Goal: Navigation & Orientation: Find specific page/section

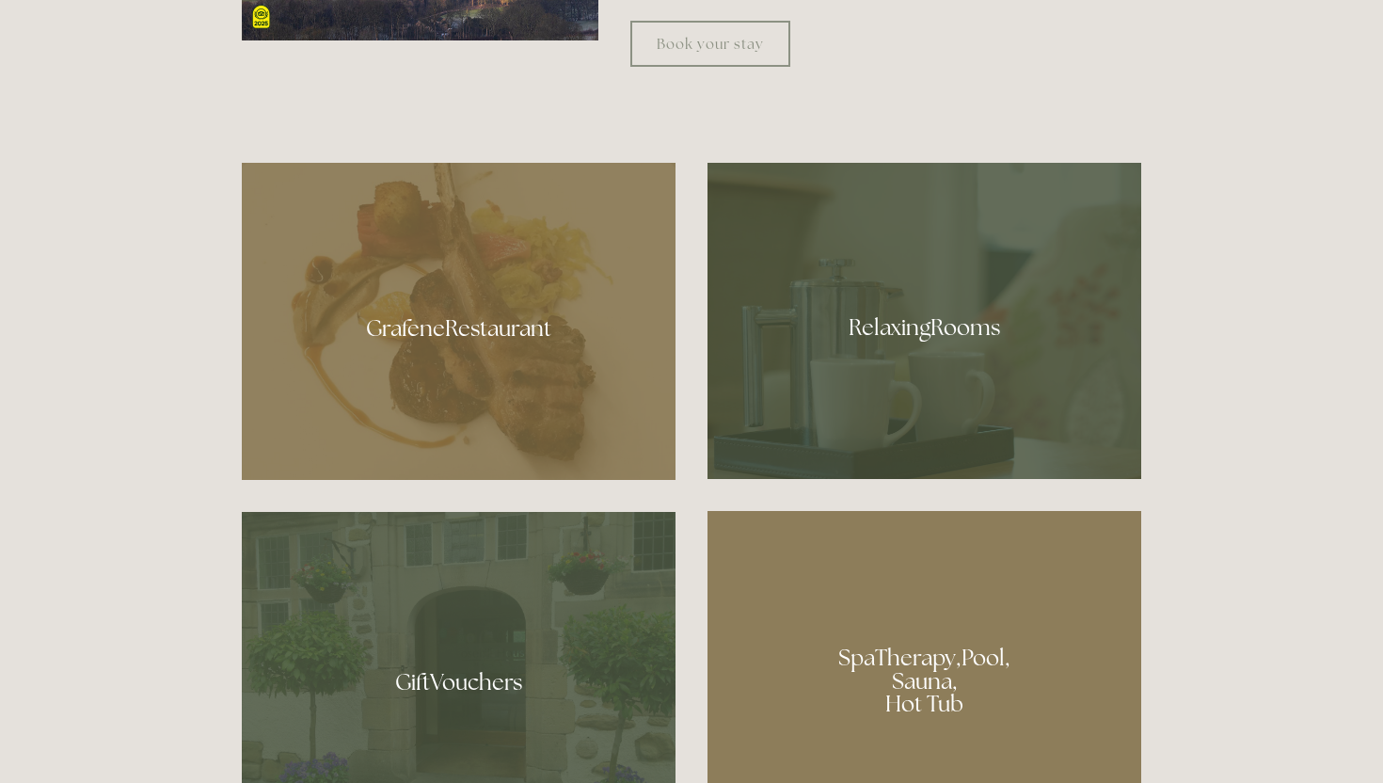
scroll to position [1072, 0]
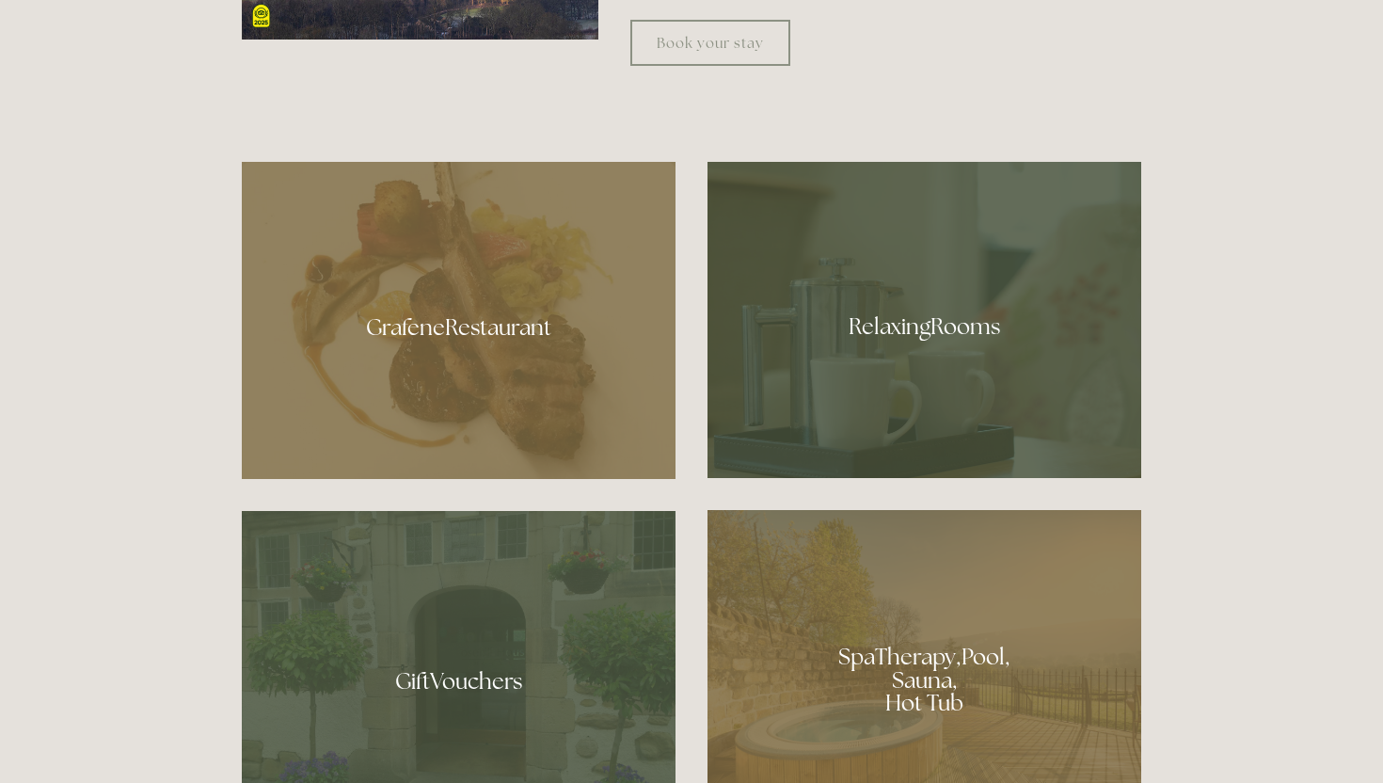
click at [554, 341] on div at bounding box center [459, 320] width 434 height 317
click at [887, 329] on div at bounding box center [924, 320] width 434 height 316
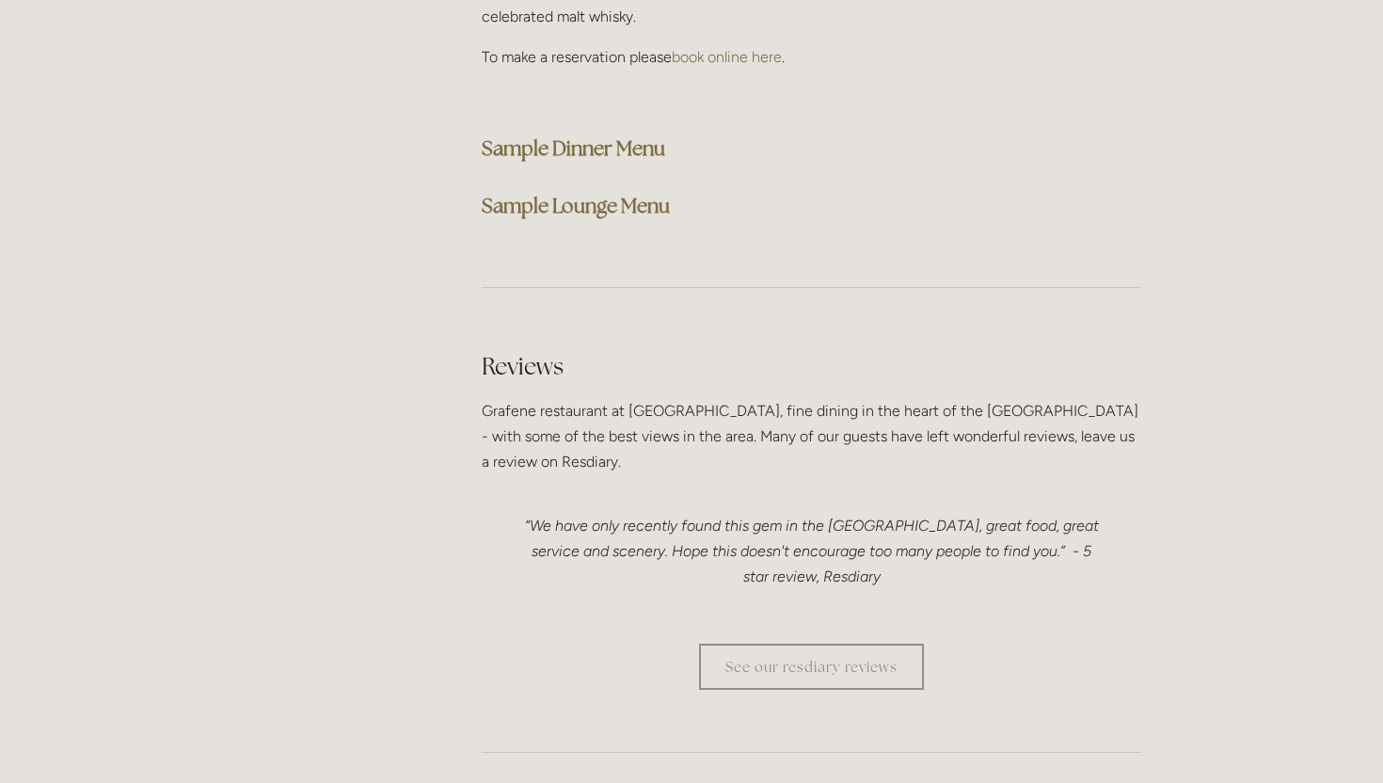
scroll to position [5191, 0]
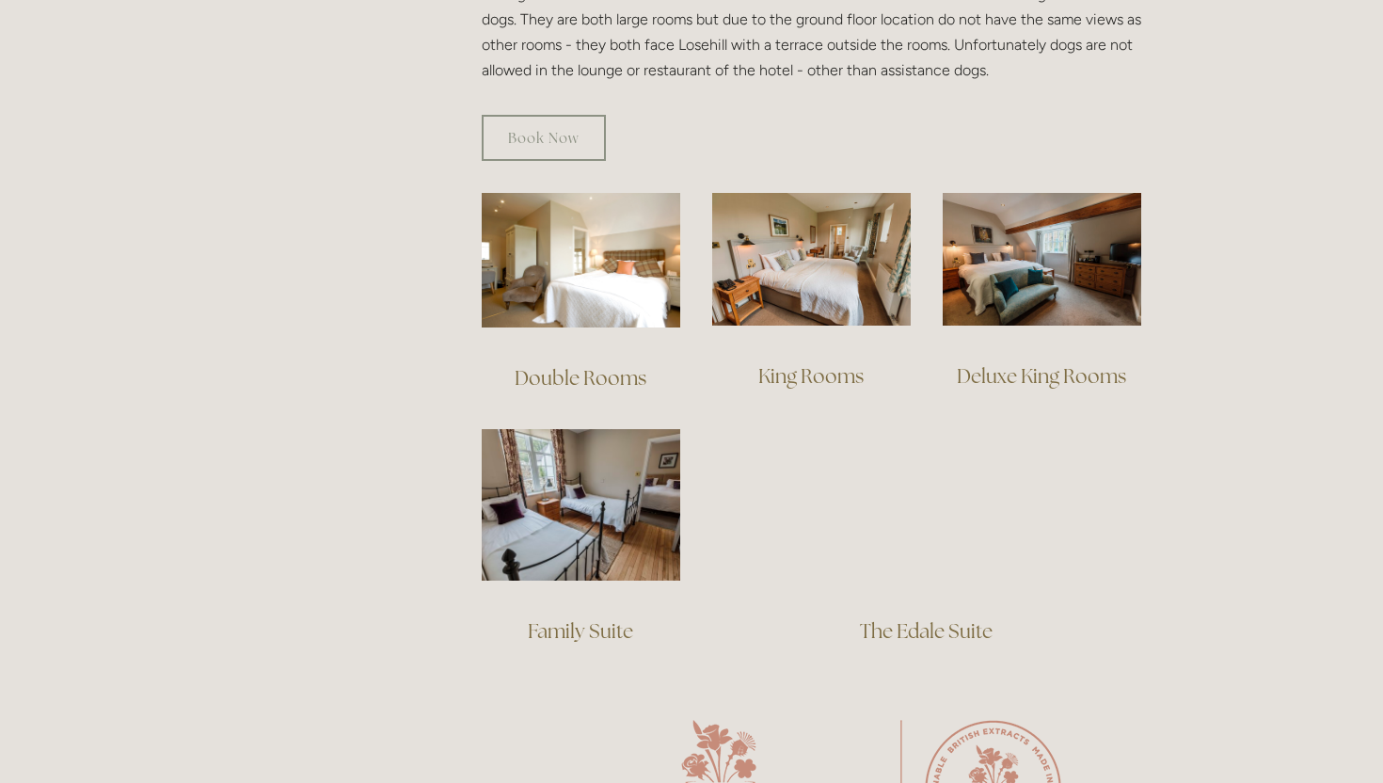
scroll to position [1191, 0]
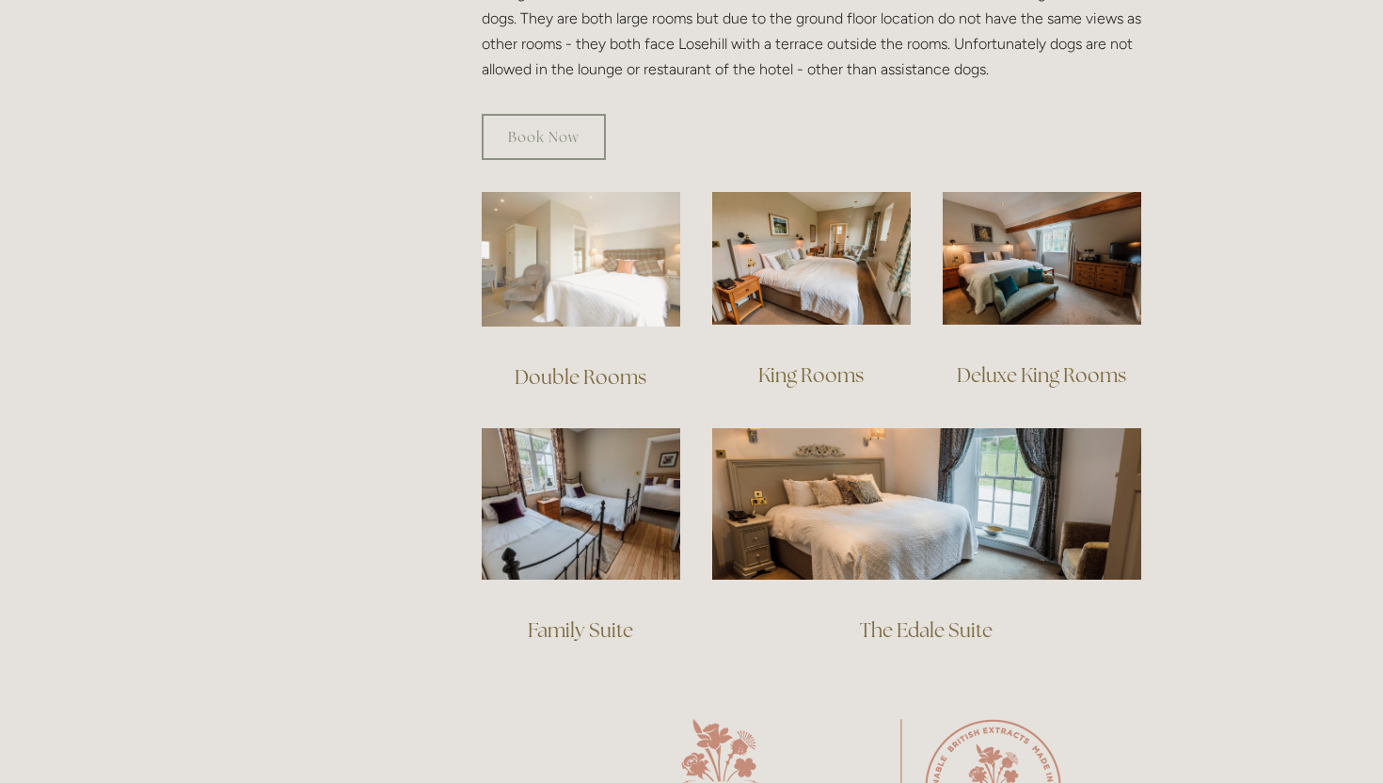
click at [619, 231] on img at bounding box center [581, 259] width 198 height 135
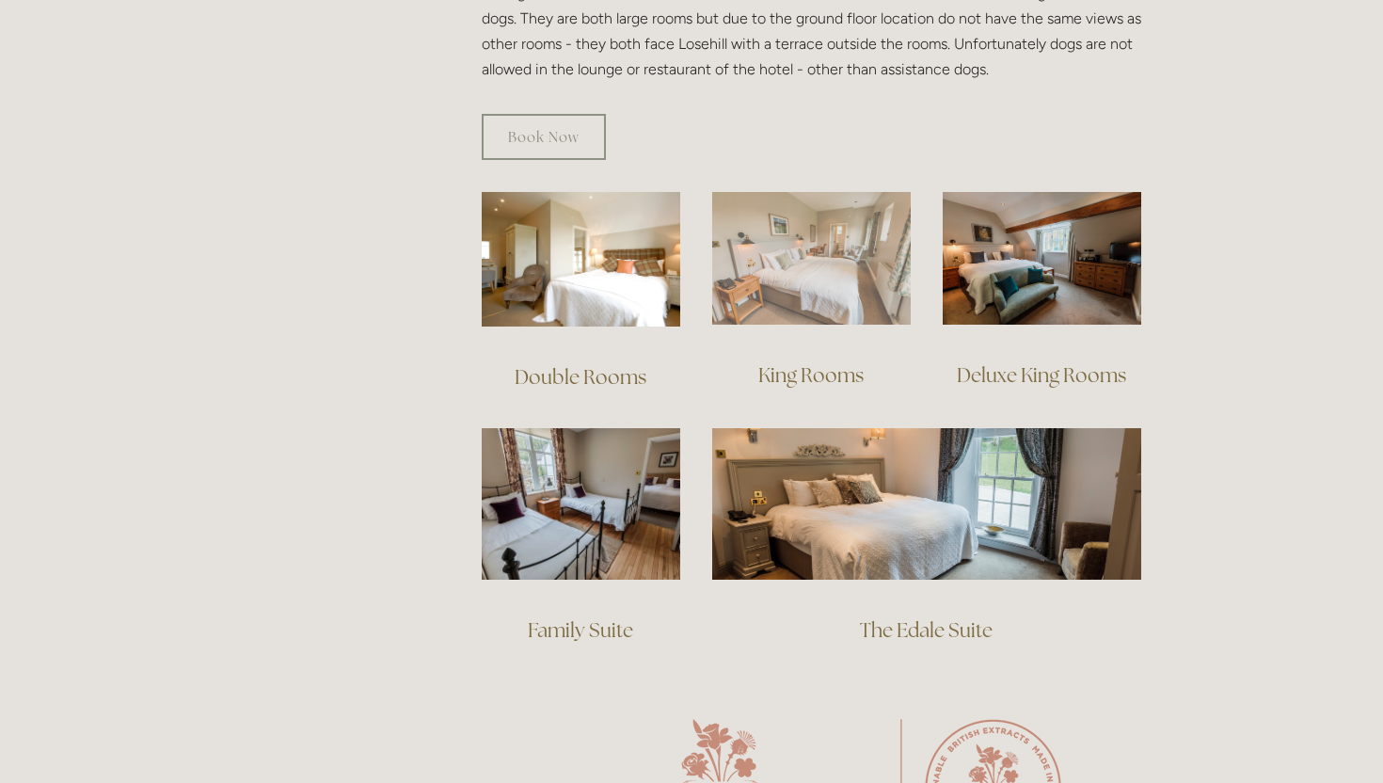
click at [781, 243] on img at bounding box center [811, 258] width 198 height 133
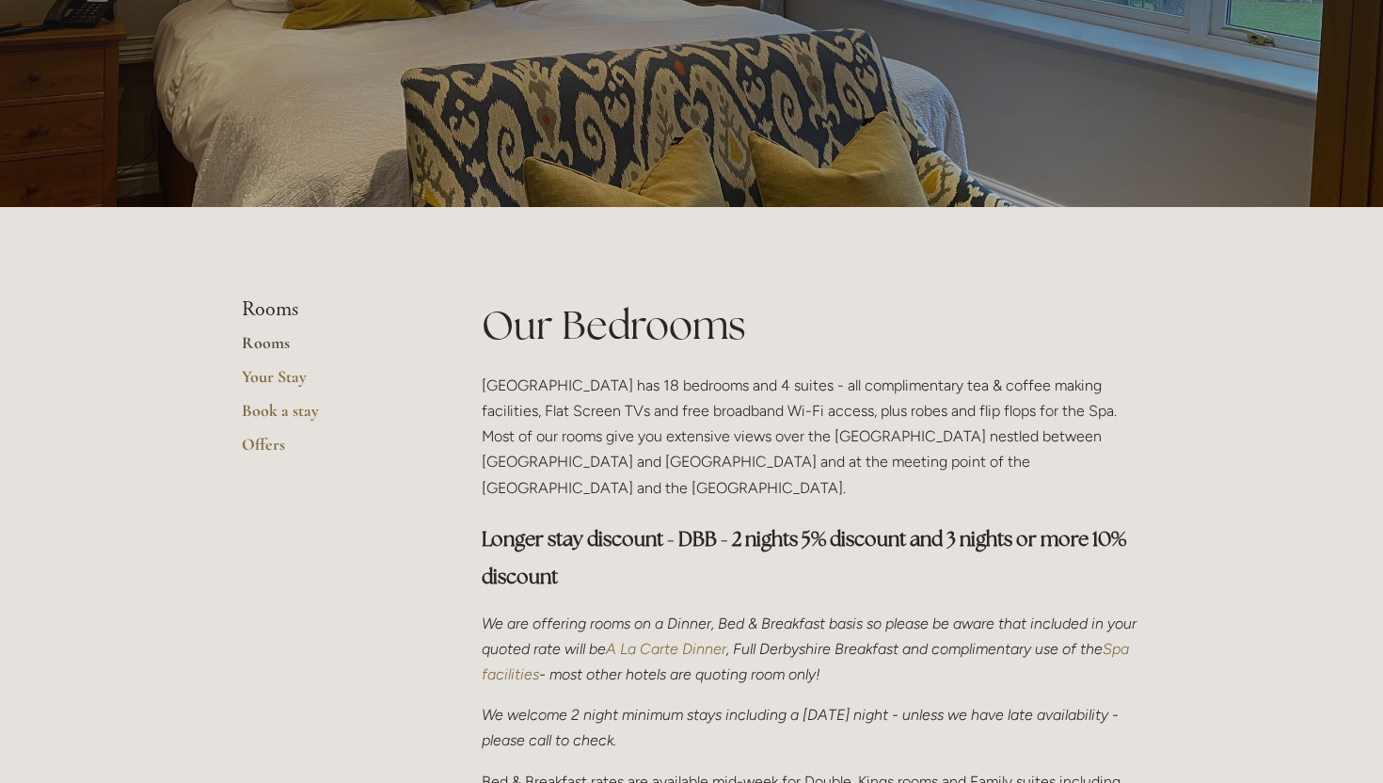
scroll to position [0, 0]
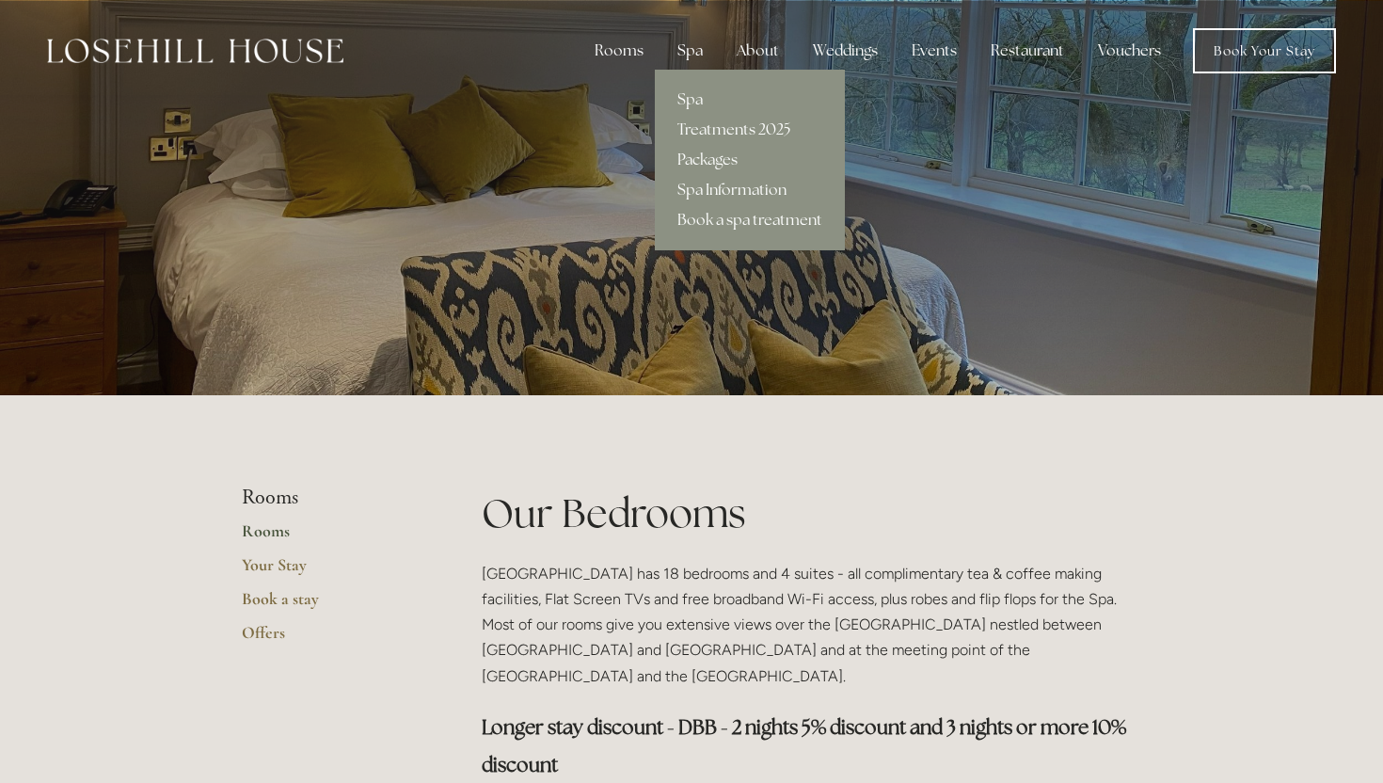
click at [696, 48] on div "Spa" at bounding box center [690, 51] width 56 height 38
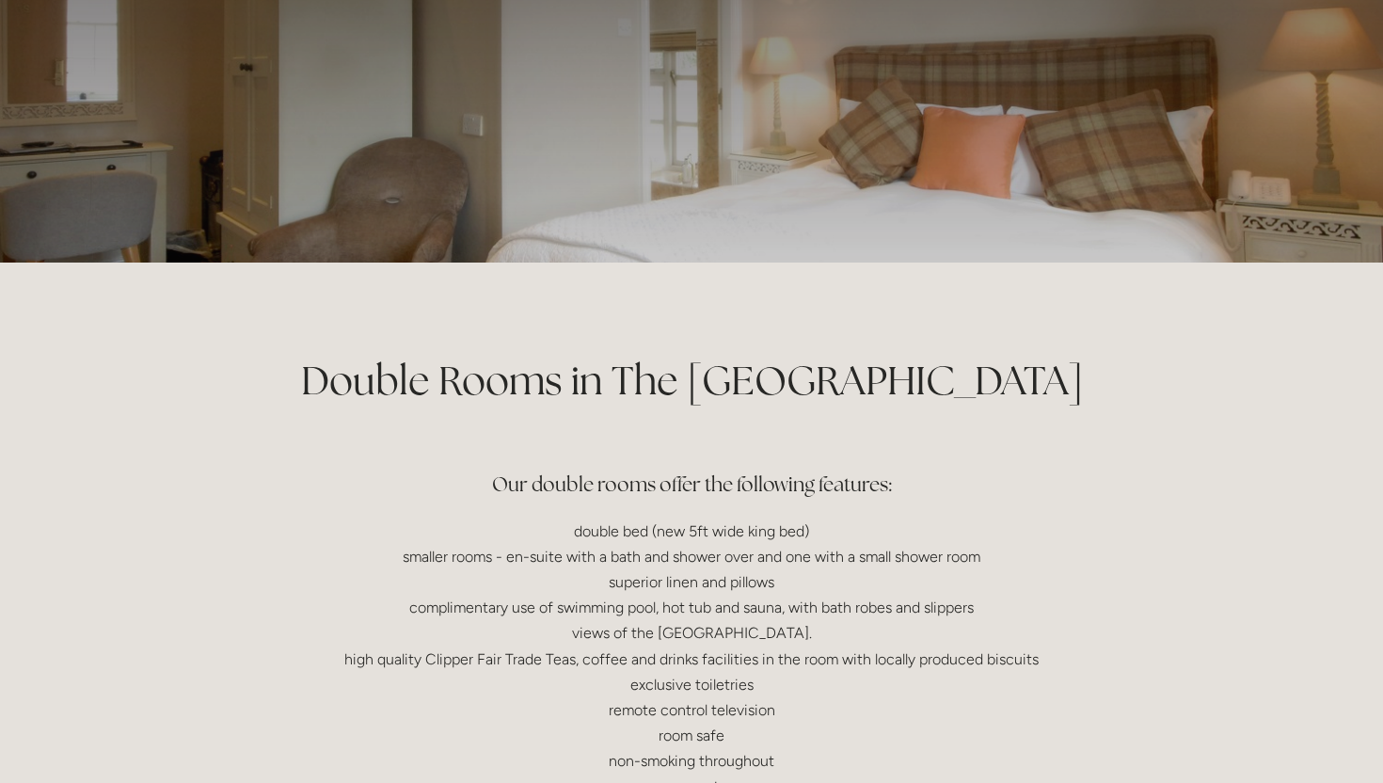
scroll to position [142, 0]
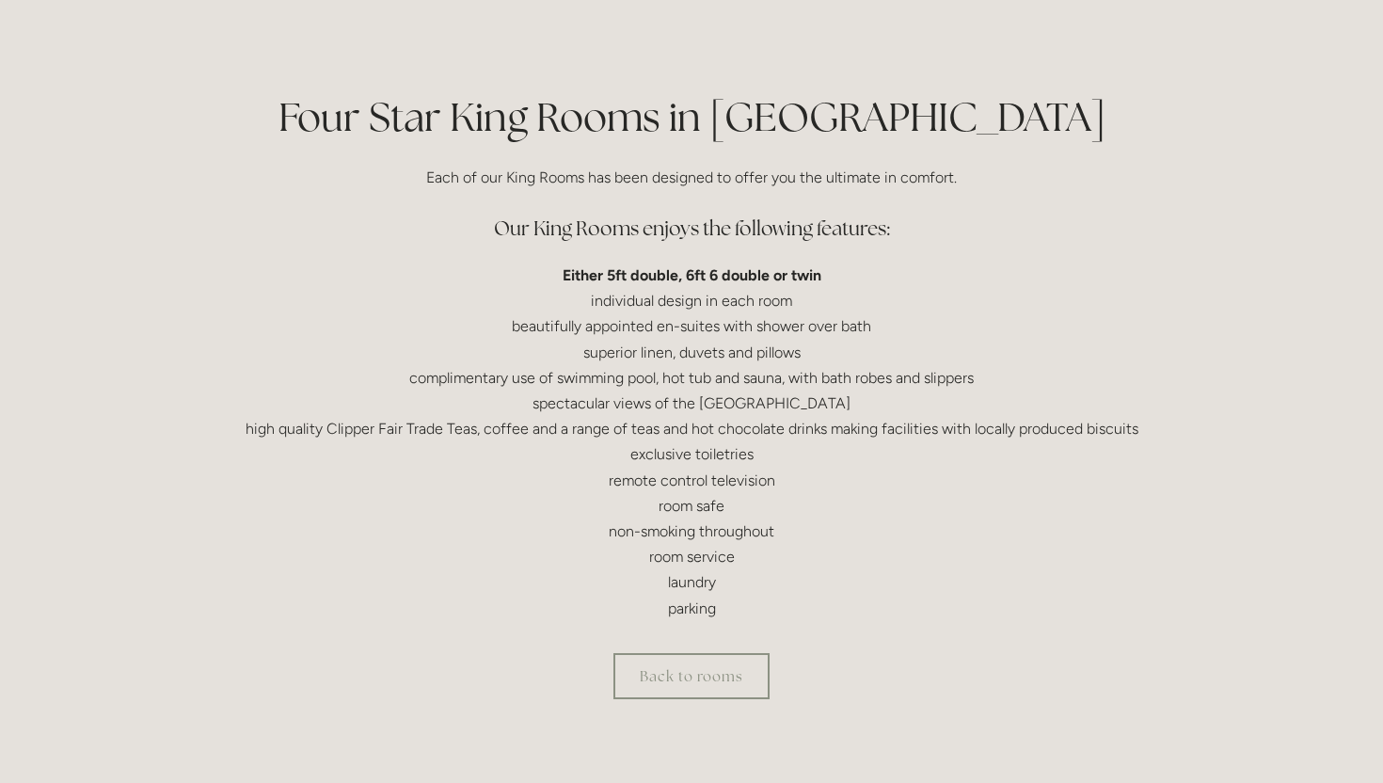
scroll to position [410, 0]
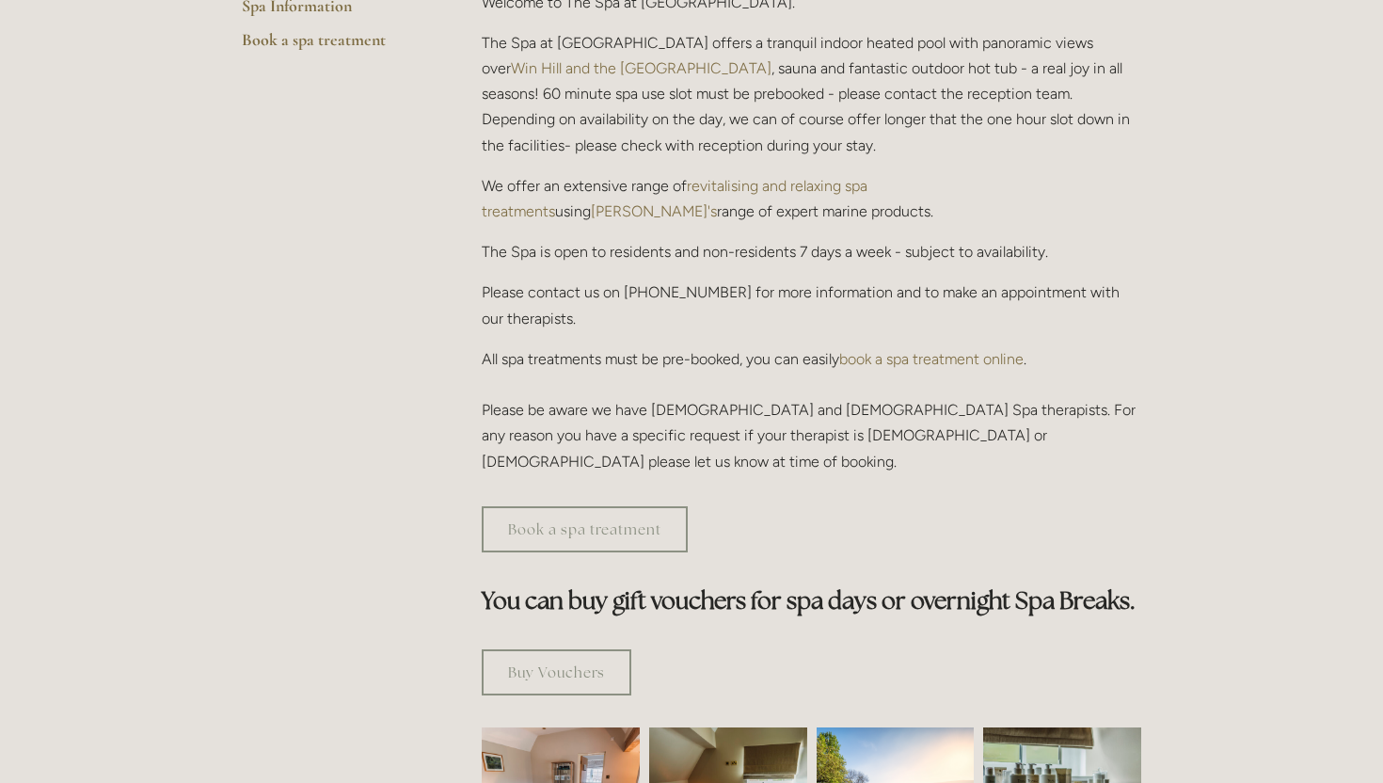
scroll to position [599, 0]
